Goal: Navigation & Orientation: Understand site structure

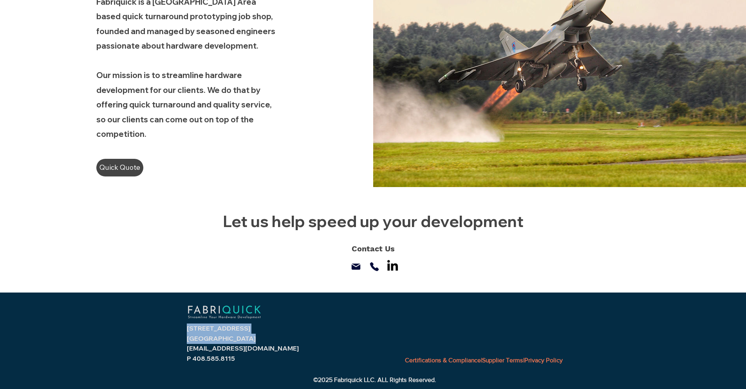
drag, startPoint x: 184, startPoint y: 327, endPoint x: 239, endPoint y: 337, distance: 56.5
click at [239, 337] on div "[STREET_ADDRESS] [GEOGRAPHIC_DATA] [EMAIL_ADDRESS][DOMAIN_NAME] P 408.585.8115 …" at bounding box center [373, 340] width 746 height 97
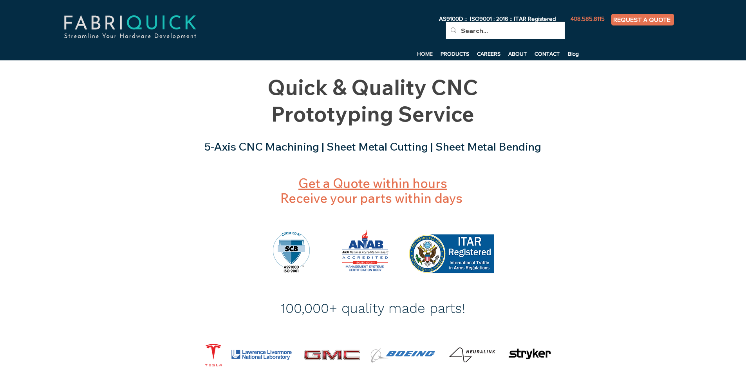
click at [132, 233] on div at bounding box center [373, 279] width 746 height 236
click at [457, 51] on p "PRODUCTS" at bounding box center [455, 54] width 36 height 12
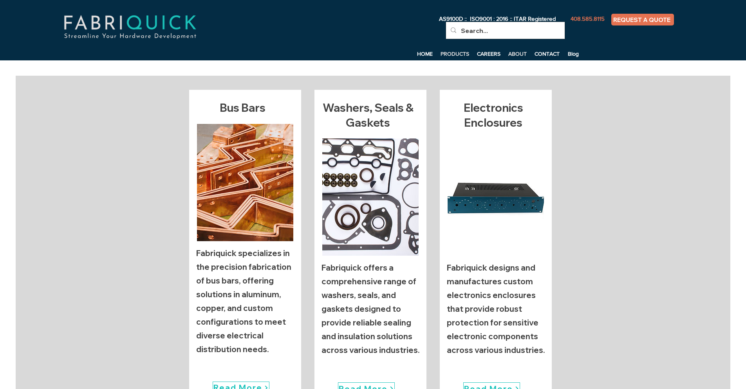
click at [521, 54] on p "ABOUT" at bounding box center [517, 54] width 26 height 12
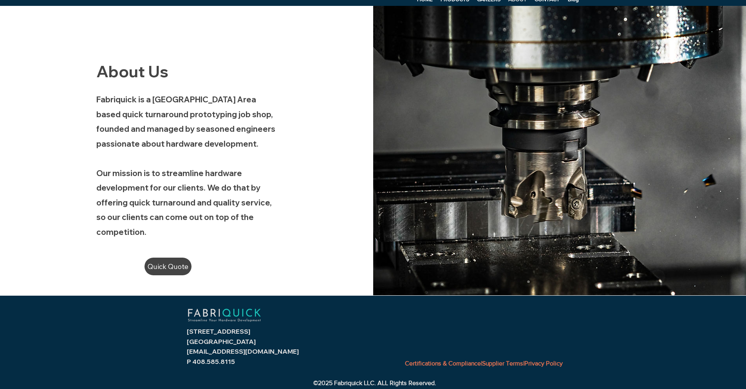
scroll to position [58, 0]
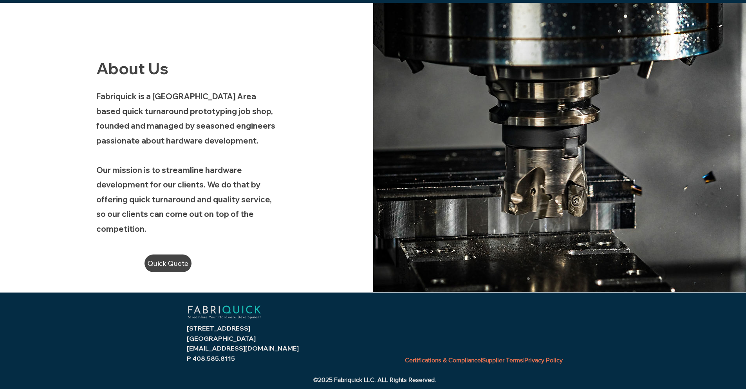
click at [271, 246] on div "main content" at bounding box center [186, 147] width 373 height 289
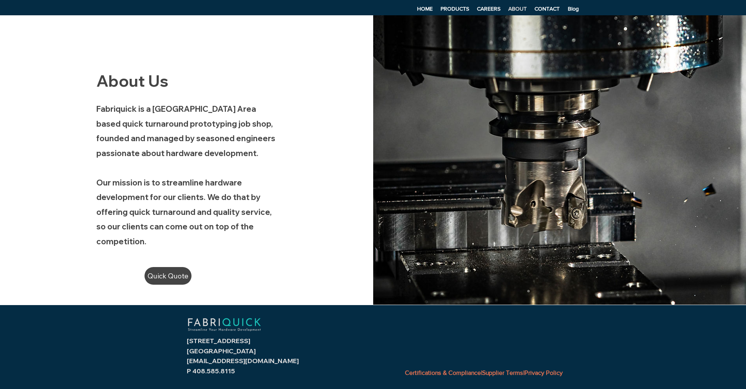
scroll to position [0, 0]
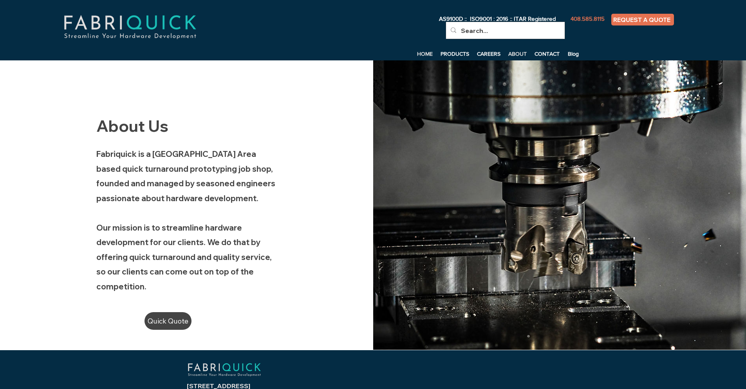
click at [425, 51] on p "HOME" at bounding box center [425, 54] width 24 height 12
